Goal: Task Accomplishment & Management: Use online tool/utility

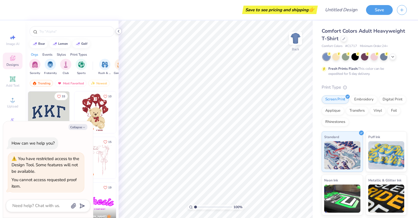
click at [117, 32] on icon at bounding box center [118, 31] width 4 height 4
type textarea "x"
click at [83, 126] on icon "button" at bounding box center [83, 127] width 3 height 3
type textarea "x"
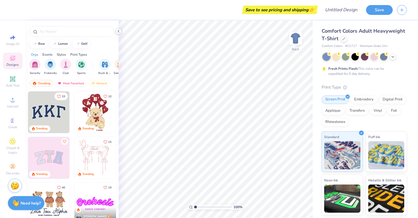
click at [120, 31] on icon at bounding box center [118, 31] width 4 height 4
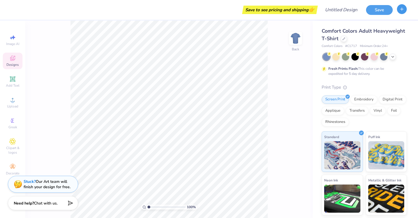
click at [401, 12] on button "button" at bounding box center [402, 9] width 10 height 10
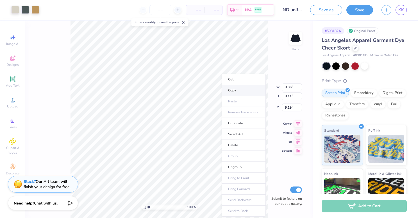
click at [239, 92] on li "Copy" at bounding box center [244, 90] width 44 height 11
click at [401, 15] on div "Save as Save KK" at bounding box center [364, 10] width 108 height 20
click at [401, 11] on span "KK" at bounding box center [401, 10] width 6 height 6
click at [246, 90] on li "Copy" at bounding box center [249, 90] width 44 height 11
click at [242, 91] on li "Copy" at bounding box center [244, 90] width 44 height 11
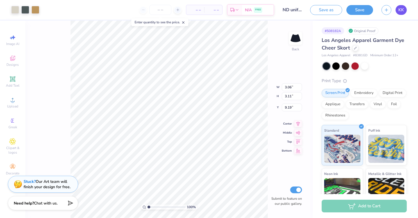
click at [404, 7] on span "KK" at bounding box center [401, 10] width 6 height 6
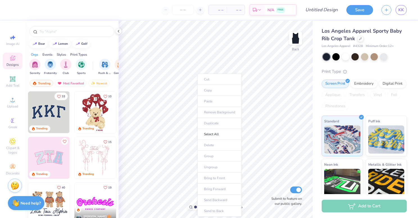
click at [209, 103] on ul "Cut Copy Paste Remove Background Duplicate Select All Delete Group Ungroup Brin…" at bounding box center [220, 145] width 44 height 143
click at [240, 103] on ul "Cut Copy Paste Remove Background Duplicate Select All Delete Group Ungroup Brin…" at bounding box center [251, 145] width 44 height 143
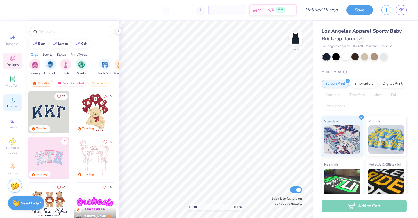
click at [11, 103] on div "Upload" at bounding box center [13, 102] width 20 height 17
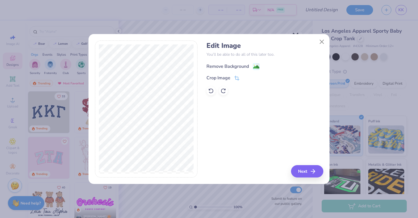
click at [239, 65] on div "Remove Background" at bounding box center [228, 66] width 42 height 7
click at [306, 176] on button "Next" at bounding box center [308, 171] width 32 height 12
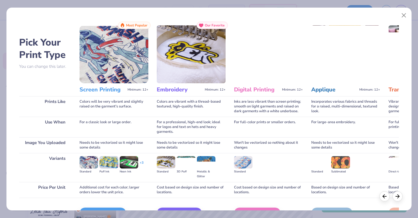
scroll to position [34, 0]
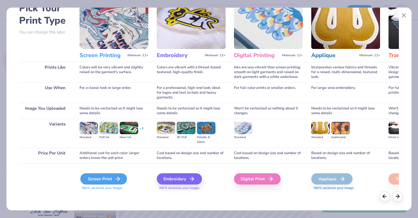
click at [111, 178] on div "Screen Print" at bounding box center [103, 178] width 47 height 11
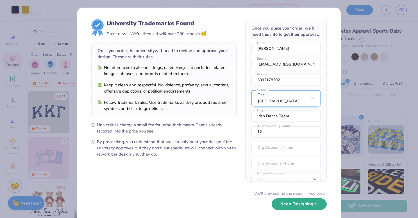
click at [295, 207] on button "Keep Designing" at bounding box center [299, 204] width 55 height 12
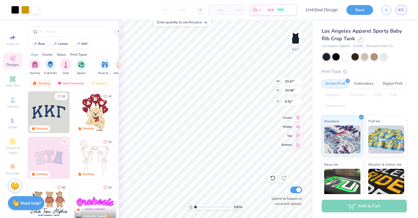
type input "3.17"
type input "1.59"
type input "6.58"
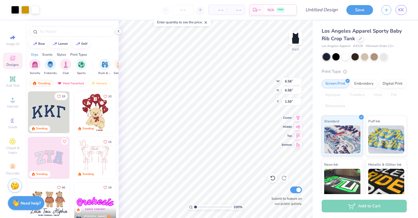
type input "3.00"
type input "5.13"
click at [14, 11] on div at bounding box center [15, 9] width 8 height 8
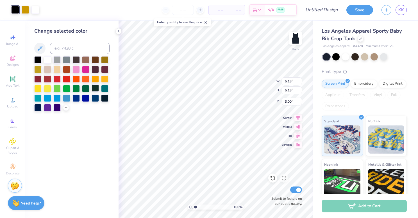
click at [95, 87] on div at bounding box center [95, 87] width 7 height 7
click at [46, 58] on div at bounding box center [47, 59] width 7 height 7
click at [106, 98] on div at bounding box center [104, 97] width 7 height 7
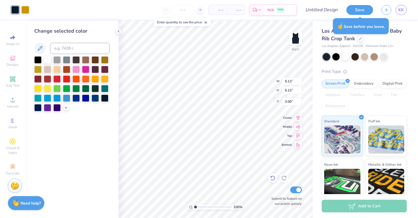
click at [271, 179] on icon at bounding box center [272, 178] width 5 height 5
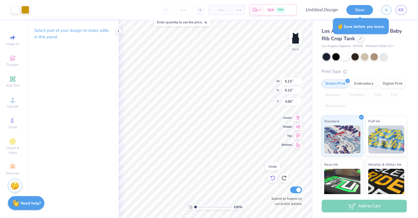
click at [271, 179] on icon at bounding box center [272, 178] width 5 height 5
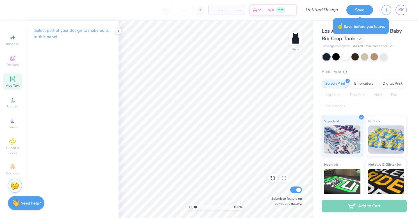
click at [10, 79] on icon at bounding box center [12, 79] width 7 height 7
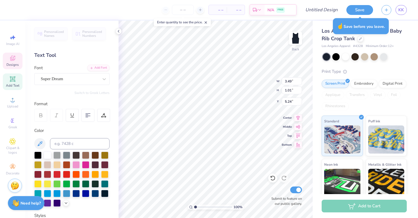
click at [13, 62] on div "Designs" at bounding box center [13, 61] width 20 height 17
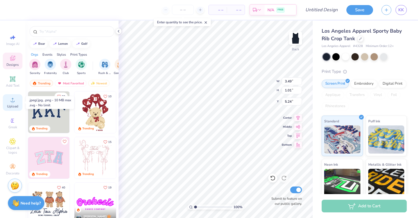
click at [10, 104] on span "Upload" at bounding box center [12, 106] width 11 height 4
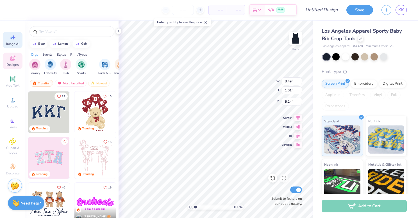
click at [7, 42] on span "Image AI" at bounding box center [12, 44] width 13 height 4
select select "4"
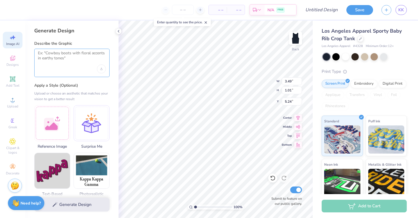
click at [68, 56] on textarea at bounding box center [72, 58] width 68 height 14
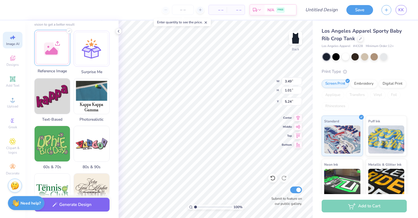
scroll to position [76, 0]
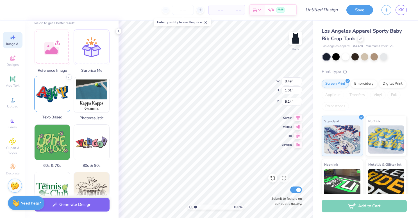
type textarea "add the words Notre Dame & Saint Mary's Irish Dance Team"
click at [55, 99] on img at bounding box center [52, 93] width 35 height 35
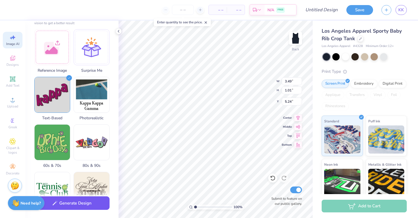
click at [61, 204] on button "Generate Design" at bounding box center [71, 203] width 75 height 14
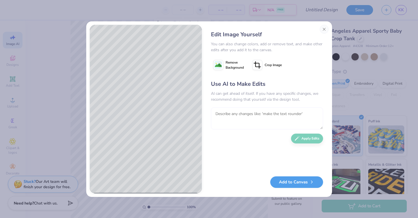
click at [240, 119] on textarea at bounding box center [267, 118] width 112 height 22
type textarea "make the design simple and more professional for uniforms"
click at [299, 141] on button "Apply Edits" at bounding box center [307, 137] width 32 height 10
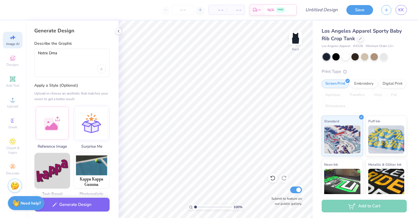
select select "4"
type textarea "Notre Dm"
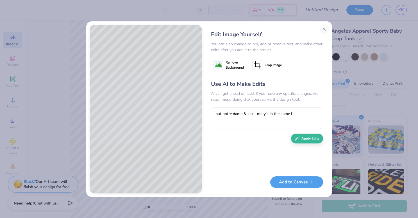
type textarea "put notre dame & saint mary's in the same li"
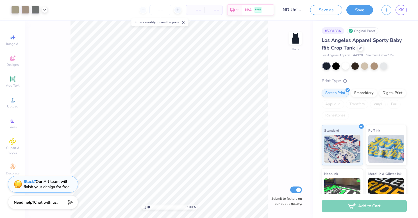
click at [43, 202] on span "Chat with us." at bounding box center [46, 202] width 24 height 5
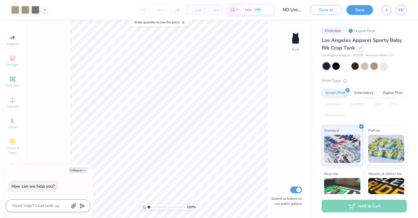
click at [43, 205] on textarea at bounding box center [40, 206] width 57 height 8
type textarea "c"
type textarea "x"
type textarea "cN"
type textarea "x"
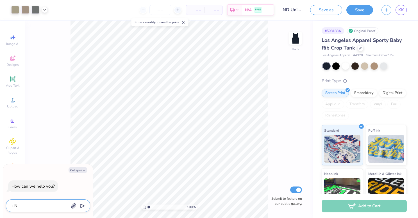
type textarea "cN"
type textarea "x"
type textarea "cN"
type textarea "x"
type textarea "c"
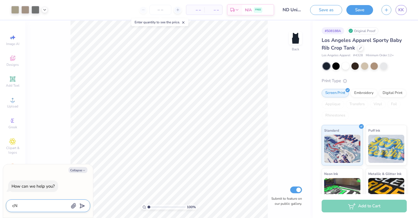
type textarea "x"
type textarea "cN"
type textarea "x"
type textarea "cN"
type textarea "x"
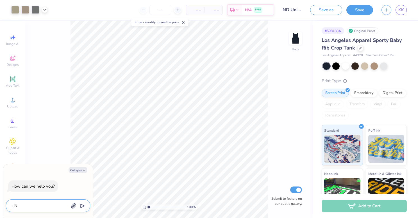
type textarea "cN"
type textarea "x"
type textarea "c"
type textarea "x"
type textarea "ca"
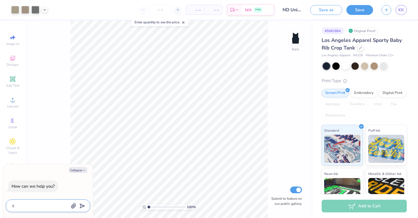
type textarea "x"
type textarea "can"
type textarea "x"
type textarea "can"
type textarea "x"
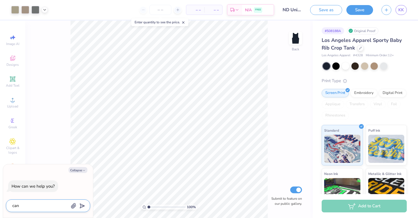
type textarea "can y"
type textarea "x"
type textarea "can yo"
type textarea "x"
type textarea "can you"
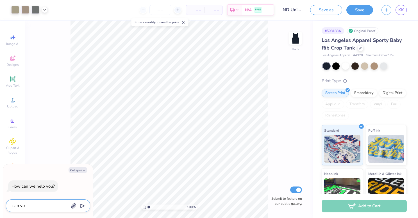
type textarea "x"
type textarea "can you"
type textarea "x"
type textarea "can you m"
type textarea "x"
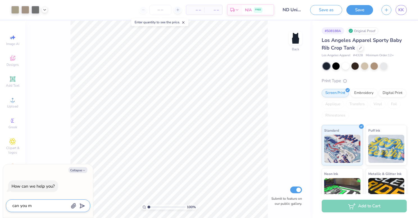
type textarea "can you ma"
type textarea "x"
type textarea "can you mak"
type textarea "x"
type textarea "can you make"
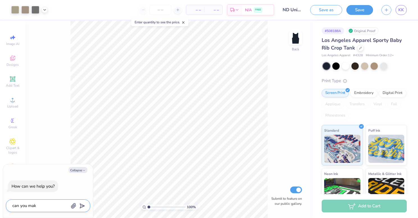
type textarea "x"
type textarea "can you make"
type textarea "x"
type textarea "can you make t"
type textarea "x"
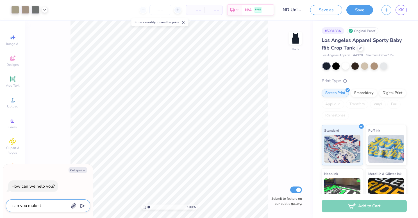
type textarea "can you make th"
type textarea "x"
type textarea "can you make the"
type textarea "x"
type textarea "can you make the"
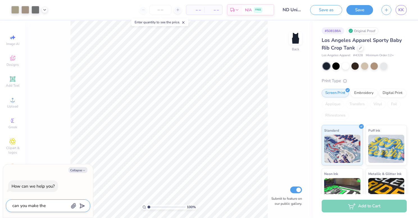
type textarea "x"
type textarea "can you make the w"
type textarea "x"
type textarea "can you make the wo"
type textarea "x"
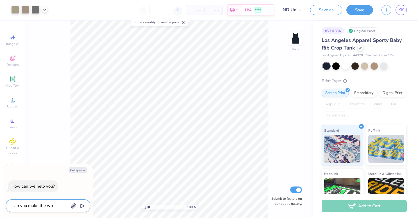
type textarea "can you make the wor"
type textarea "x"
type textarea "can you make the word"
type textarea "x"
type textarea "can you make the words"
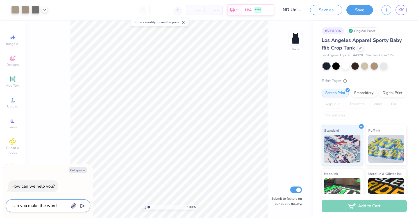
type textarea "x"
type textarea "can you make the words"
type textarea "x"
type textarea "can you make the words w"
type textarea "x"
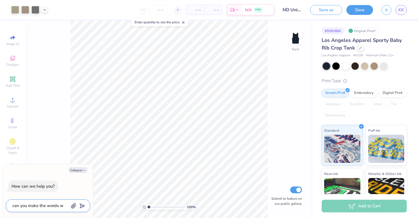
type textarea "can you make the words wh"
type textarea "x"
type textarea "can you make the words whi"
type textarea "x"
type textarea "can you make the words whit"
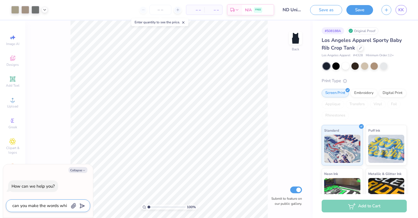
type textarea "x"
type textarea "can you make the words white"
type textarea "x"
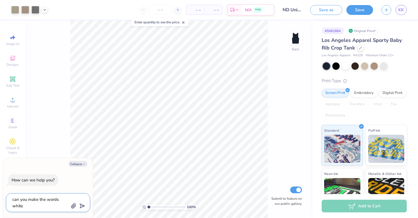
type textarea "can you make the words white?"
type textarea "x"
type textarea "can you make the words white?"
click at [80, 207] on icon "submit" at bounding box center [81, 206] width 8 height 8
type textarea "x"
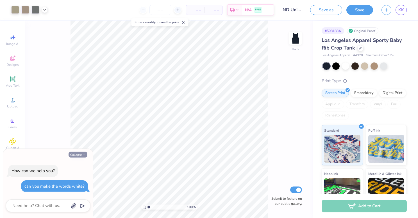
click at [81, 151] on button "Collapse" at bounding box center [78, 154] width 19 height 6
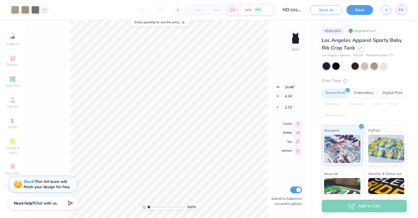
click at [44, 8] on icon at bounding box center [44, 9] width 4 height 4
click at [43, 25] on div at bounding box center [45, 24] width 8 height 8
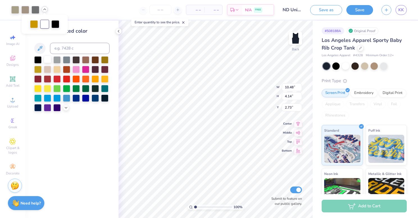
click at [48, 58] on div at bounding box center [47, 59] width 7 height 7
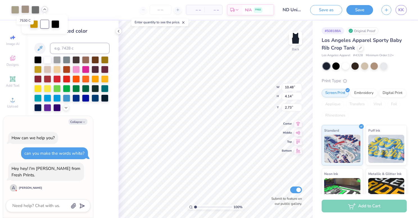
click at [28, 10] on div at bounding box center [25, 9] width 8 height 8
click at [43, 55] on div "Change selected color" at bounding box center [71, 69] width 75 height 84
click at [45, 58] on div at bounding box center [47, 59] width 7 height 7
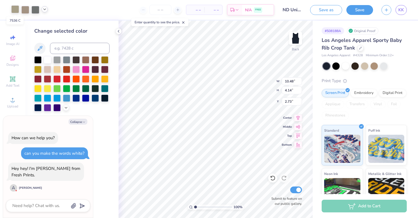
click at [15, 7] on div at bounding box center [15, 9] width 8 height 8
click at [46, 60] on div at bounding box center [47, 59] width 7 height 7
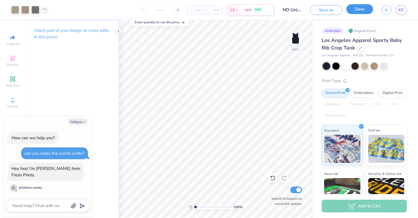
click at [368, 9] on button "Save" at bounding box center [359, 9] width 27 height 10
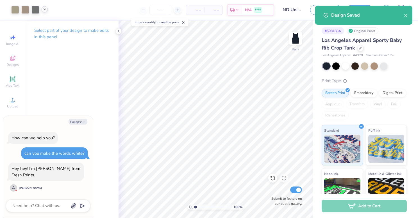
type textarea "x"
